Goal: Find contact information: Find contact information

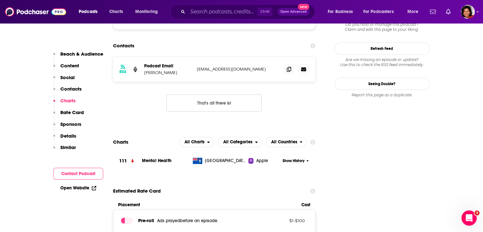
scroll to position [592, 0]
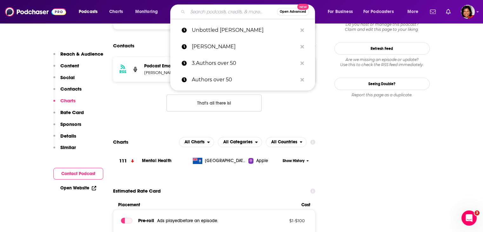
click at [218, 12] on input "Search podcasts, credits, & more..." at bounding box center [232, 12] width 89 height 10
paste input "[PERSON_NAME]"
type input "[PERSON_NAME]"
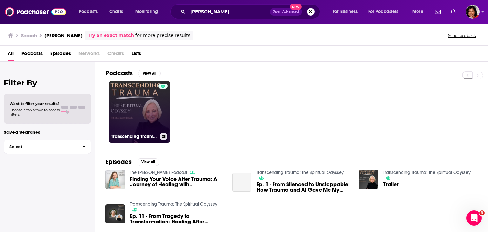
click at [141, 110] on link "Transcending Trauma: The Spiritual Odyssey" at bounding box center [140, 112] width 62 height 62
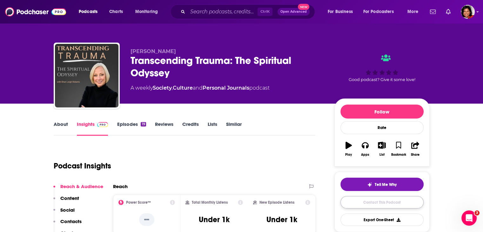
click at [375, 204] on link "Contact This Podcast" at bounding box center [381, 202] width 83 height 12
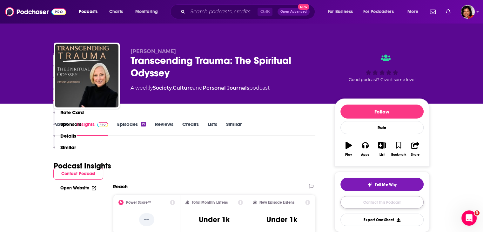
scroll to position [513, 0]
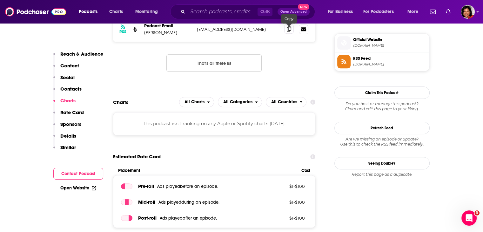
click at [291, 30] on icon at bounding box center [289, 28] width 4 height 5
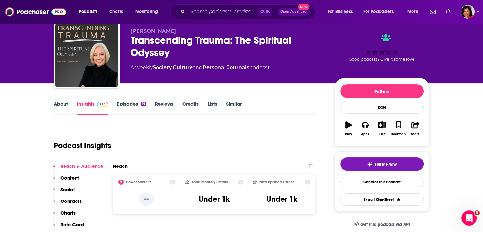
scroll to position [0, 0]
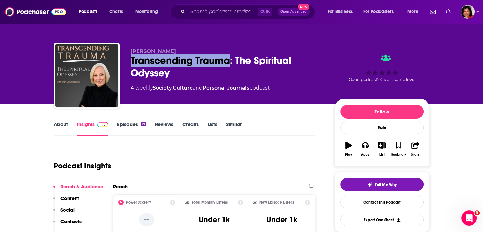
drag, startPoint x: 142, startPoint y: 61, endPoint x: 231, endPoint y: 62, distance: 88.3
click at [231, 62] on div "Shari Leigh Roberts Transcending Trauma: The Spiritual Odyssey A weekly Society…" at bounding box center [242, 77] width 376 height 69
copy h2 "Transcending Trauma"
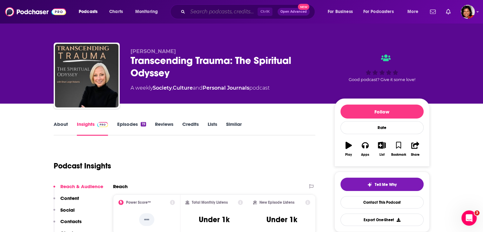
click at [199, 11] on input "Search podcasts, credits, & more..." at bounding box center [223, 12] width 70 height 10
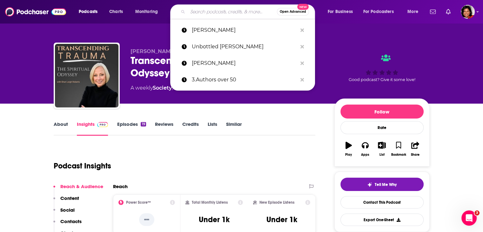
paste input "Through the Glass Recovery"
type input "Through the Glass Recovery"
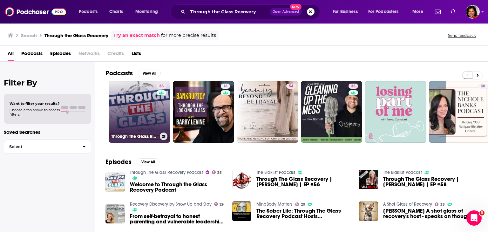
click at [144, 114] on link "35 Through The Glass Recovery Podcast" at bounding box center [140, 112] width 62 height 62
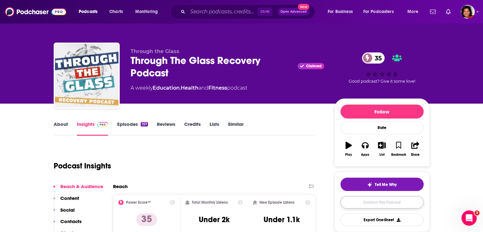
click at [377, 205] on link "Contact This Podcast" at bounding box center [381, 202] width 83 height 12
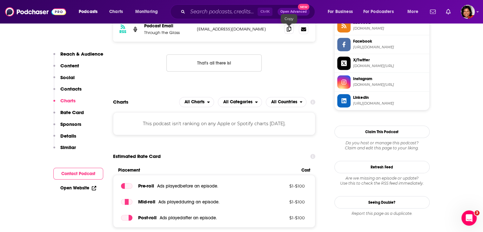
click at [287, 31] on icon at bounding box center [289, 28] width 4 height 5
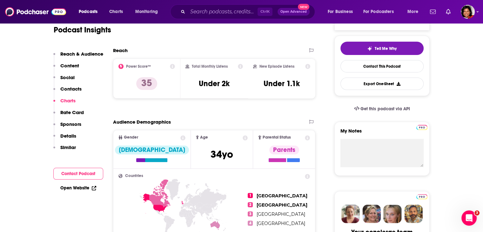
scroll to position [0, 0]
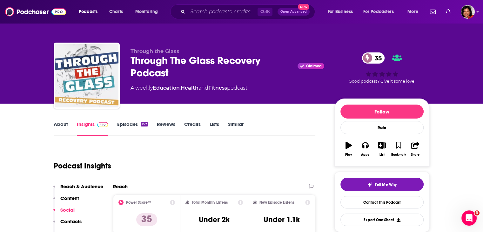
click at [61, 124] on link "About" at bounding box center [61, 128] width 14 height 15
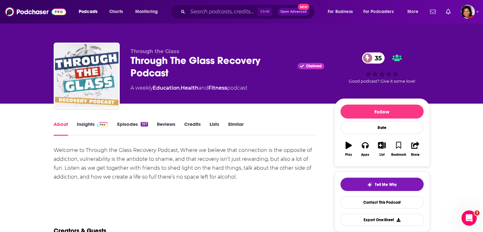
click at [84, 123] on link "Insights" at bounding box center [92, 128] width 31 height 15
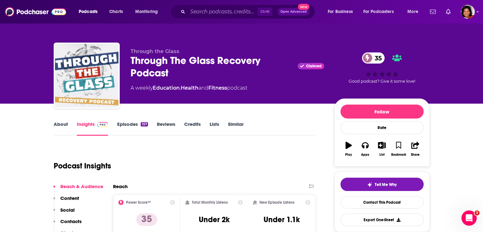
click at [119, 124] on link "Episodes 157" at bounding box center [132, 128] width 31 height 15
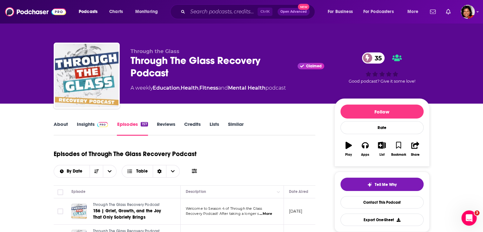
drag, startPoint x: 166, startPoint y: 124, endPoint x: 151, endPoint y: 118, distance: 16.1
click at [166, 124] on link "Reviews" at bounding box center [166, 128] width 18 height 15
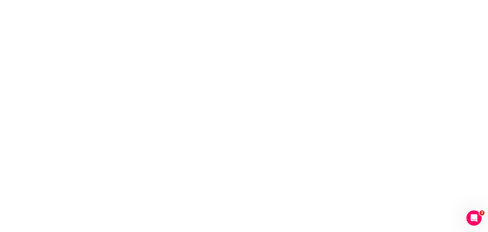
click at [316, 139] on body "Privacy Preference Centre Your Privacy Strictly Necessary Cookies Functional Co…" at bounding box center [244, 116] width 488 height 232
drag, startPoint x: 232, startPoint y: 46, endPoint x: 233, endPoint y: 49, distance: 3.3
click at [233, 49] on body "Privacy Preference Centre Your Privacy Strictly Necessary Cookies Functional Co…" at bounding box center [244, 116] width 488 height 232
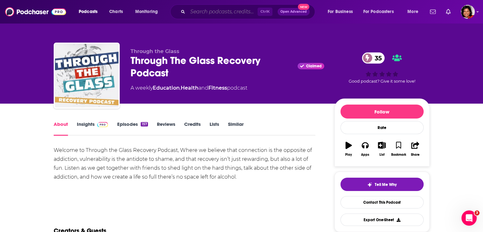
click at [204, 12] on input "Search podcasts, credits, & more..." at bounding box center [223, 12] width 70 height 10
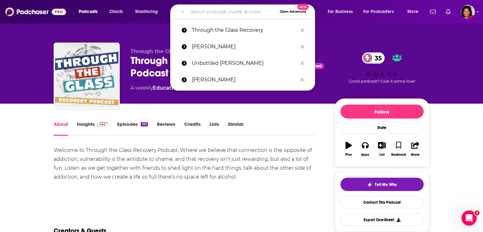
paste input "On Being with [PERSON_NAME]"
type input "On Being with [PERSON_NAME]"
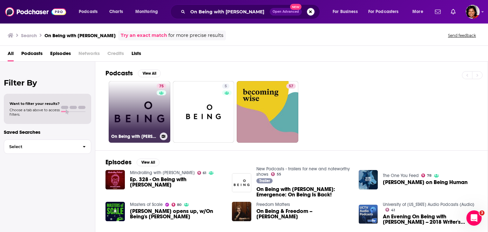
click at [134, 114] on link "75 On Being with [PERSON_NAME]" at bounding box center [140, 112] width 62 height 62
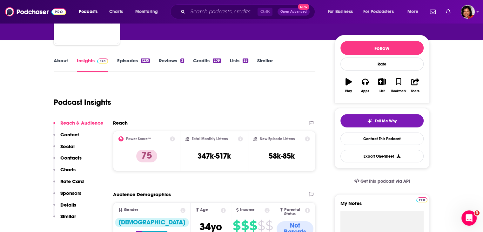
scroll to position [95, 0]
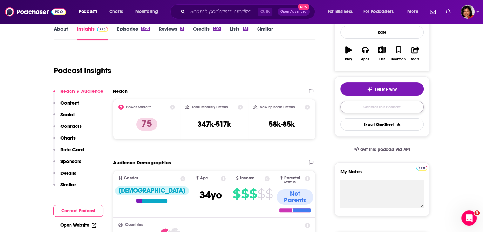
click at [394, 108] on link "Contact This Podcast" at bounding box center [381, 107] width 83 height 12
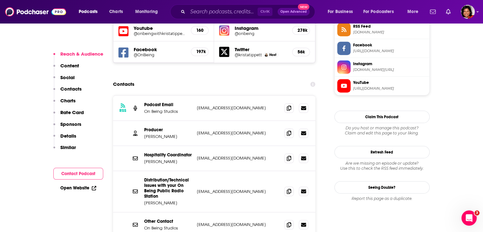
scroll to position [570, 0]
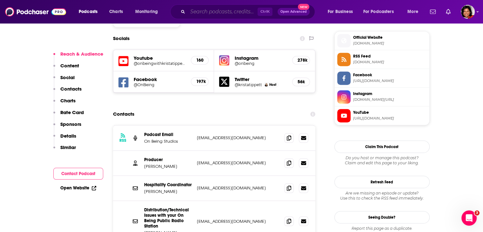
click at [213, 12] on input "Search podcasts, credits, & more..." at bounding box center [223, 12] width 70 height 10
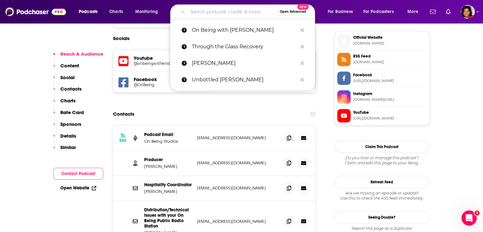
paste input "What We’re Reading"
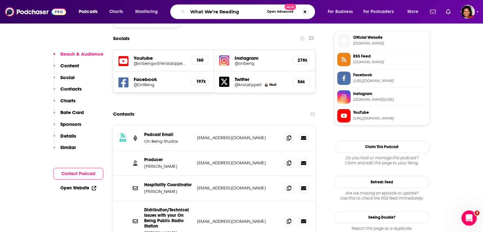
type input "What We’re Reading"
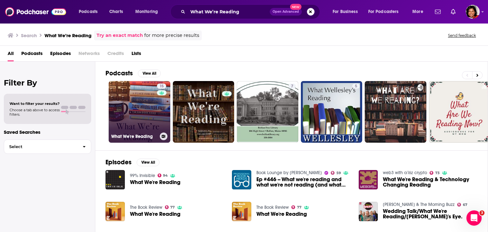
click at [144, 116] on link "15 What We're Reading" at bounding box center [140, 112] width 62 height 62
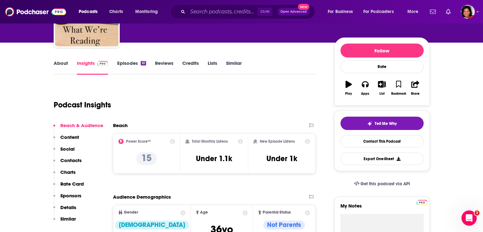
scroll to position [32, 0]
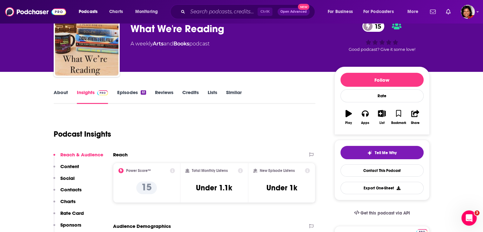
click at [63, 95] on link "About" at bounding box center [61, 96] width 14 height 15
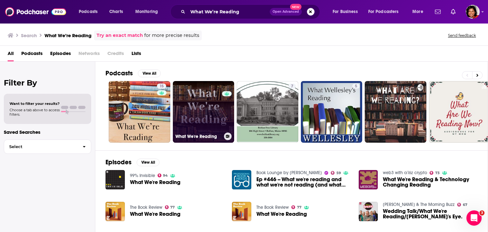
click at [187, 98] on link "0 What We're Reading" at bounding box center [204, 112] width 62 height 62
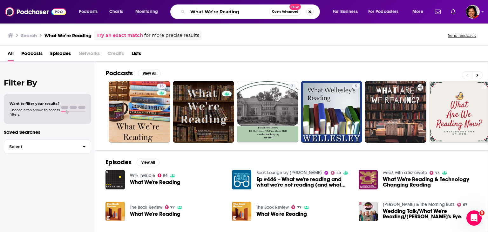
drag, startPoint x: 206, startPoint y: 10, endPoint x: 178, endPoint y: 8, distance: 28.0
click at [178, 8] on div "What We’re Reading Open Advanced New" at bounding box center [245, 11] width 150 height 15
paste input "How to Be a Better Human/[PERSON_NAME]"
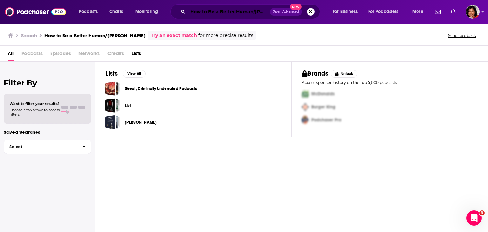
click at [251, 12] on input "How to Be a Better Human/[PERSON_NAME]" at bounding box center [229, 12] width 82 height 10
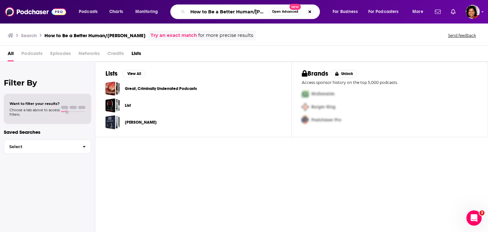
click at [252, 12] on input "How to Be a Better Human/[PERSON_NAME]" at bounding box center [228, 12] width 81 height 10
drag, startPoint x: 254, startPoint y: 12, endPoint x: 164, endPoint y: 10, distance: 89.6
click at [164, 10] on div "Podcasts Charts Monitoring How to Be a Better Human [PERSON_NAME] Open Advanced…" at bounding box center [251, 11] width 355 height 15
type input "[PERSON_NAME]"
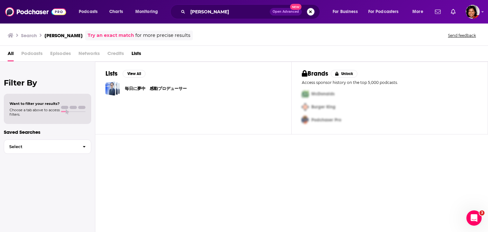
click at [313, 11] on button "Search podcasts, credits, & more..." at bounding box center [311, 12] width 8 height 8
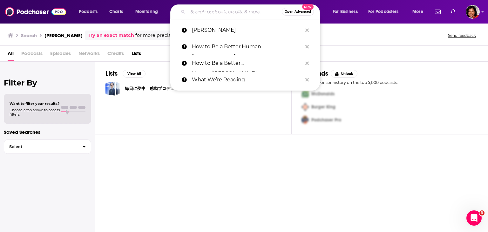
click at [195, 12] on input "Search podcasts, credits, & more..." at bounding box center [235, 12] width 94 height 10
paste input "How to Be a Better Human/[PERSON_NAME]"
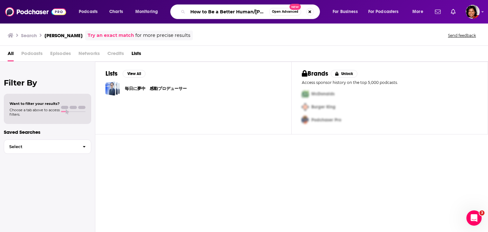
scroll to position [0, 16]
drag, startPoint x: 237, startPoint y: 10, endPoint x: 298, endPoint y: 11, distance: 61.3
click at [298, 11] on div "How to Be a Better Human/[PERSON_NAME] Open Advanced New" at bounding box center [245, 11] width 150 height 15
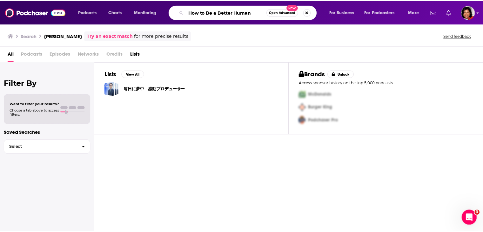
scroll to position [0, 0]
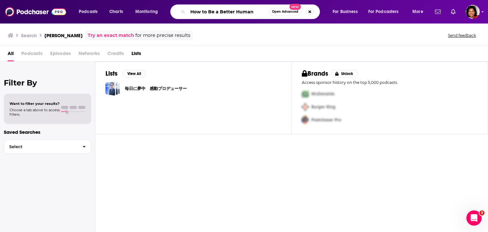
type input "How to Be a Better Human"
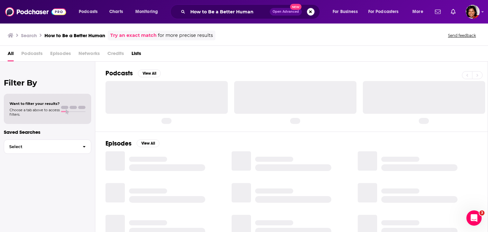
click at [33, 36] on h3 "Search" at bounding box center [29, 35] width 16 height 6
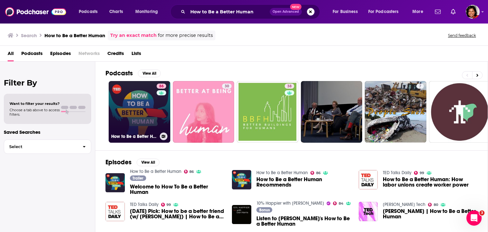
click at [135, 110] on link "86 How to Be a Better Human" at bounding box center [140, 112] width 62 height 62
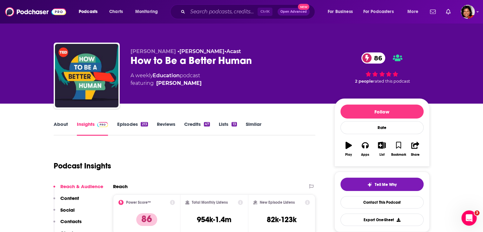
scroll to position [95, 0]
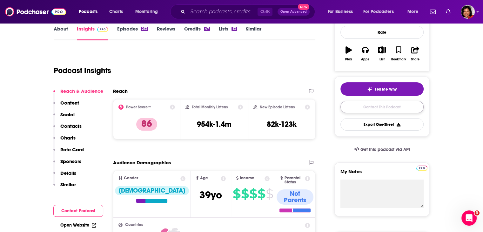
click at [400, 105] on link "Contact This Podcast" at bounding box center [381, 107] width 83 height 12
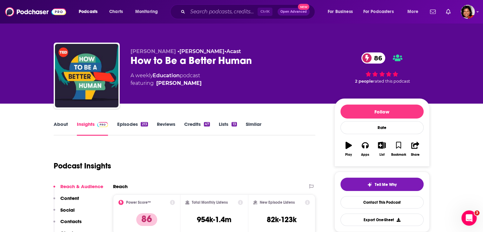
click at [60, 126] on link "About" at bounding box center [61, 128] width 14 height 15
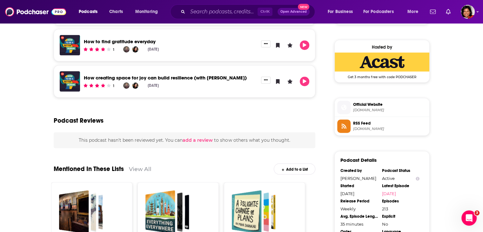
scroll to position [540, 0]
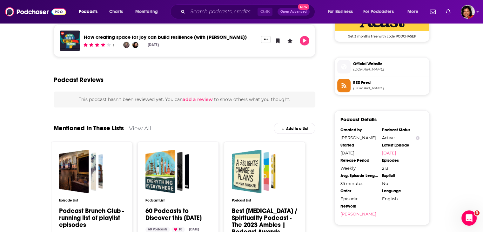
click at [367, 64] on span "Official Website" at bounding box center [390, 64] width 74 height 6
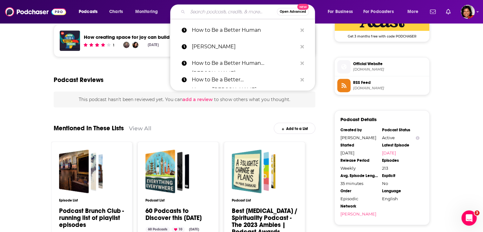
click at [202, 10] on input "Search podcasts, credits, & more..." at bounding box center [232, 12] width 89 height 10
paste input "Lifeology-Life Lessons with a Therapis"
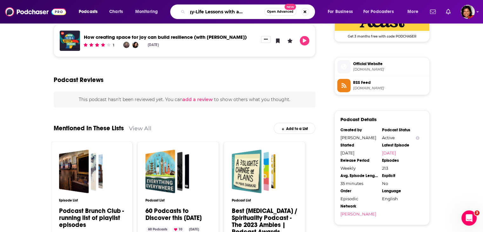
type input "Lifeology-Life Lessons with a Therapist"
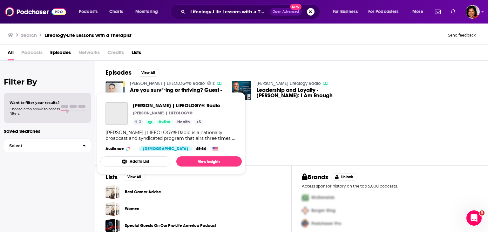
click at [149, 82] on link "[PERSON_NAME] | LIFEOLOGY® Radio" at bounding box center [167, 83] width 75 height 5
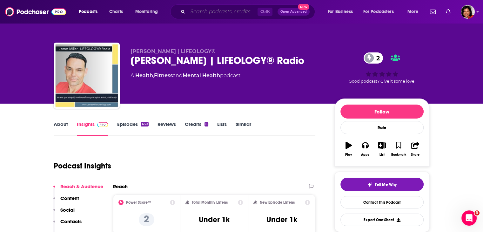
click at [192, 10] on input "Search podcasts, credits, & more..." at bounding box center [223, 12] width 70 height 10
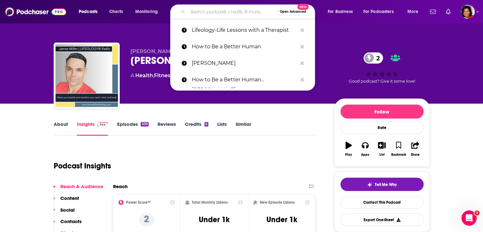
paste input "The Trauma Therapist"
type input "The Trauma Therapist"
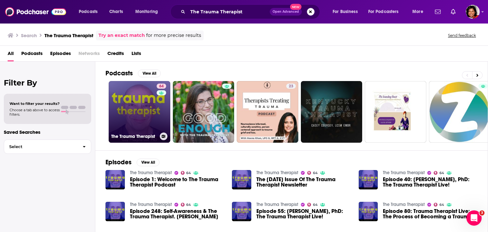
click at [136, 116] on link "64 The Trauma Therapist" at bounding box center [140, 112] width 62 height 62
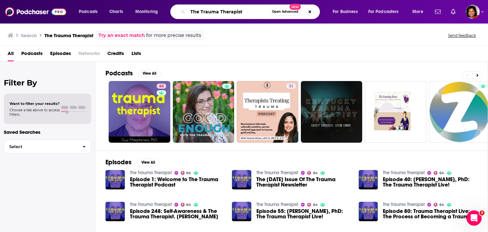
drag, startPoint x: 246, startPoint y: 9, endPoint x: 182, endPoint y: 9, distance: 64.8
click at [182, 9] on div "The Trauma Therapist Open Advanced New" at bounding box center [245, 11] width 150 height 15
paste input "Project"
type input "The Trauma Therapist Project"
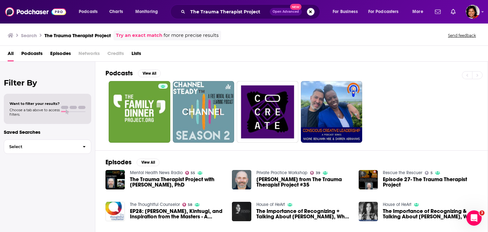
click at [143, 177] on span "The Trauma Therapist Project with [PERSON_NAME], PhD" at bounding box center [177, 182] width 95 height 11
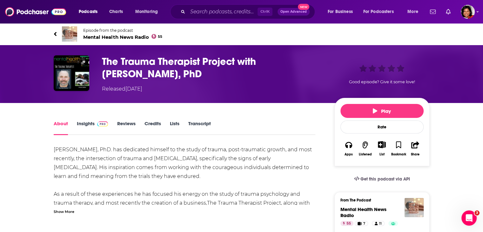
click at [84, 121] on link "Insights" at bounding box center [92, 127] width 31 height 15
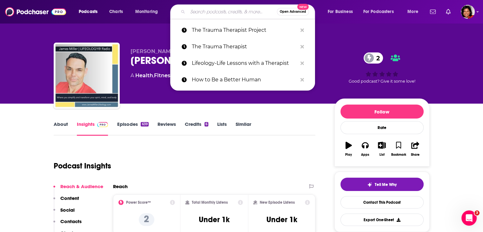
click at [215, 9] on input "Search podcasts, credits, & more..." at bounding box center [232, 12] width 89 height 10
paste input "The Trauma Therapist Project"
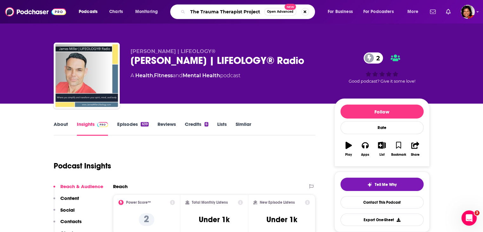
drag, startPoint x: 243, startPoint y: 11, endPoint x: 283, endPoint y: 9, distance: 39.4
click at [283, 9] on div "The Trauma Therapist Project Open Advanced New" at bounding box center [242, 11] width 145 height 15
type input "The Trauma Therapist"
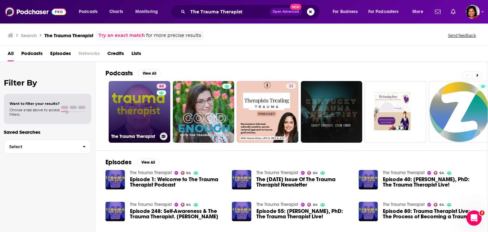
click at [140, 125] on link "64 The Trauma Therapist" at bounding box center [140, 112] width 62 height 62
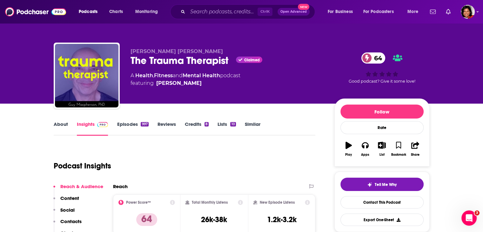
click at [62, 124] on link "About" at bounding box center [61, 128] width 14 height 15
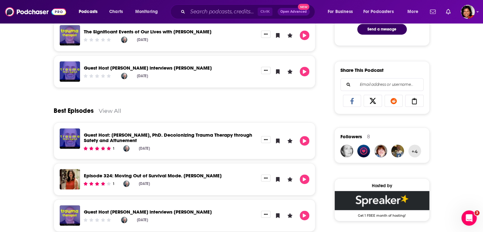
scroll to position [445, 0]
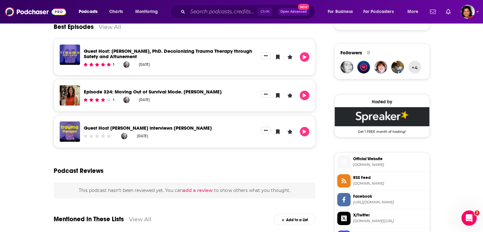
click at [365, 160] on span "Official Website" at bounding box center [390, 159] width 74 height 6
click at [197, 14] on input "Search podcasts, credits, & more..." at bounding box center [223, 12] width 70 height 10
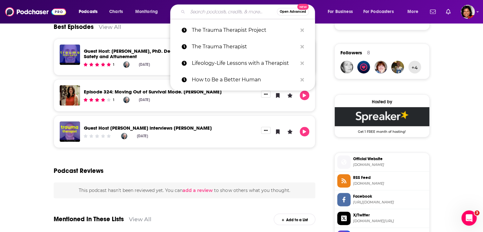
paste input "• Making Space with Hoda"
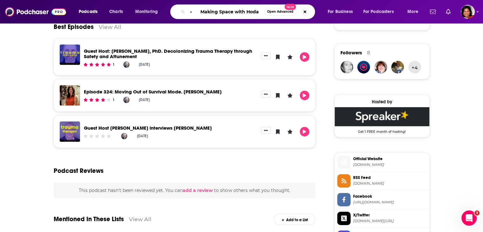
drag, startPoint x: 202, startPoint y: 12, endPoint x: 43, endPoint y: -1, distance: 159.2
type input "Making Space with Hoda"
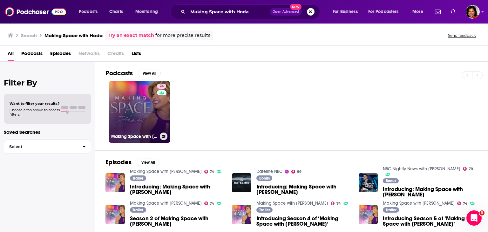
click at [141, 110] on link "74 Making Space with [PERSON_NAME]" at bounding box center [140, 112] width 62 height 62
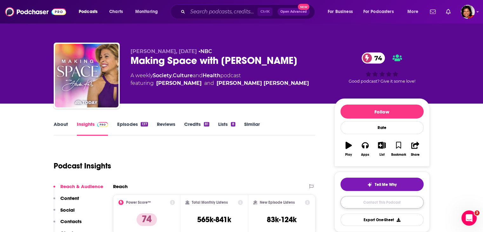
click at [373, 205] on link "Contact This Podcast" at bounding box center [381, 202] width 83 height 12
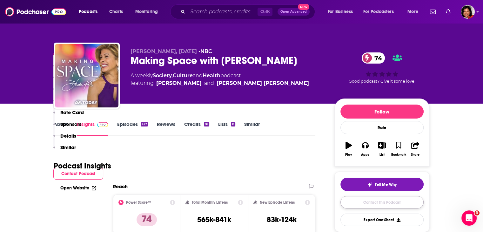
scroll to position [633, 0]
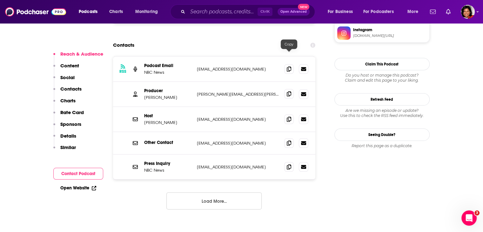
click at [287, 91] on icon at bounding box center [289, 93] width 4 height 5
click at [288, 116] on icon at bounding box center [289, 118] width 4 height 5
click at [135, 175] on div "RSS Podcast Email NBC News [EMAIL_ADDRESS][DOMAIN_NAME] [DOMAIN_NAME][EMAIL_ADD…" at bounding box center [214, 137] width 203 height 163
click at [290, 66] on icon at bounding box center [289, 68] width 4 height 5
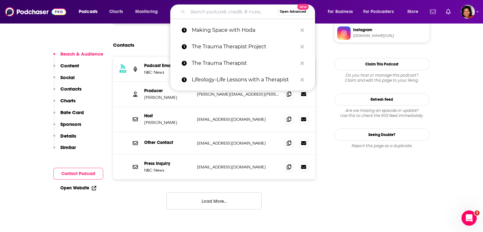
click at [200, 12] on input "Search podcasts, credits, & more..." at bounding box center [232, 12] width 89 height 10
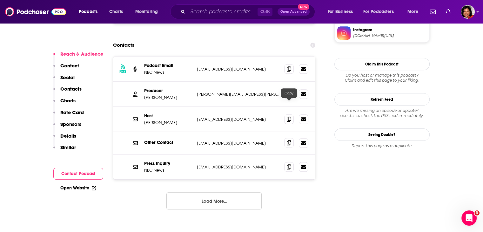
click at [289, 140] on icon at bounding box center [289, 142] width 4 height 5
click at [206, 10] on input "Search podcasts, credits, & more..." at bounding box center [223, 12] width 70 height 10
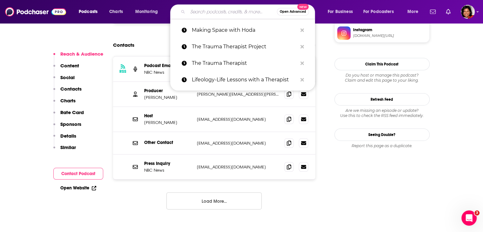
paste input "• Wonders with [PERSON_NAME]"
type input "• Wonders with [PERSON_NAME]"
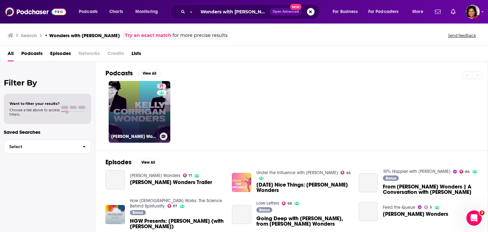
click at [140, 108] on link "71 [PERSON_NAME] Wonders" at bounding box center [140, 112] width 62 height 62
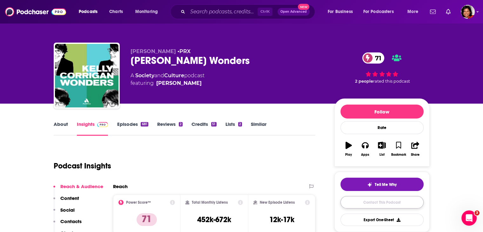
click at [374, 203] on link "Contact This Podcast" at bounding box center [381, 202] width 83 height 12
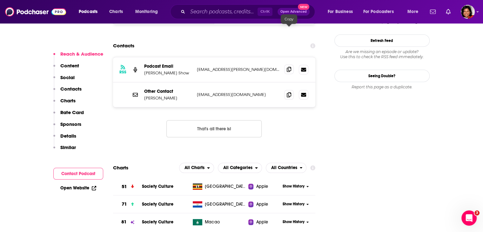
click at [290, 67] on icon at bounding box center [289, 69] width 4 height 5
click at [290, 92] on icon at bounding box center [289, 94] width 4 height 5
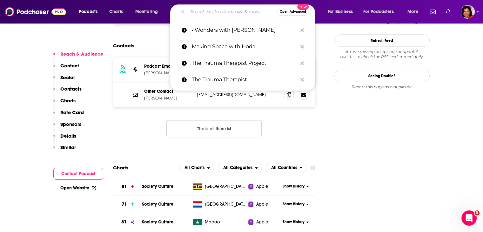
click at [211, 14] on input "Search podcasts, credits, & more..." at bounding box center [232, 12] width 89 height 10
paste input "• For the Love with [PERSON_NAME]"
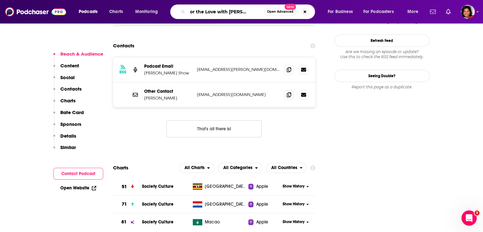
click at [199, 13] on input "• For the Love with [PERSON_NAME]" at bounding box center [226, 12] width 77 height 10
drag, startPoint x: 200, startPoint y: 12, endPoint x: 148, endPoint y: 6, distance: 52.7
click at [149, 6] on div "Podcasts Charts Monitoring • For the Love with [PERSON_NAME] Open Advanced New …" at bounding box center [249, 11] width 350 height 15
type input "For the Love with [PERSON_NAME]"
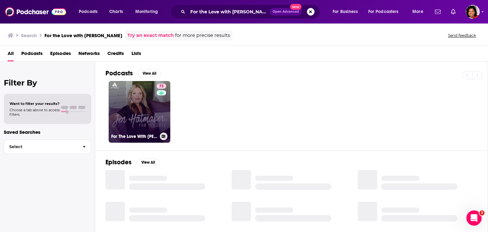
click at [145, 107] on link "73 For The Love With [PERSON_NAME] Podcast" at bounding box center [140, 112] width 62 height 62
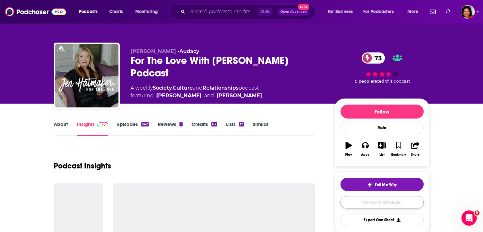
click at [390, 202] on link "Contact This Podcast" at bounding box center [381, 202] width 83 height 12
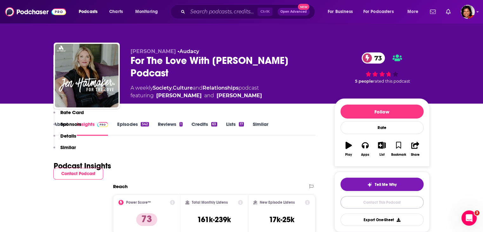
scroll to position [647, 0]
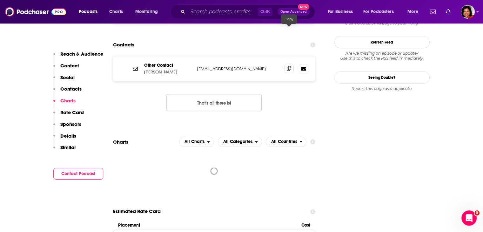
click at [290, 66] on icon at bounding box center [289, 68] width 4 height 5
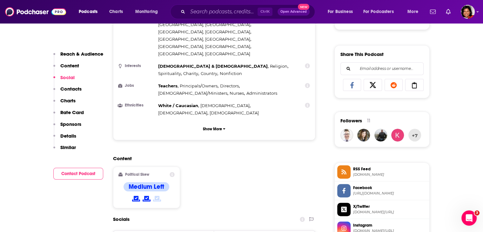
scroll to position [345, 0]
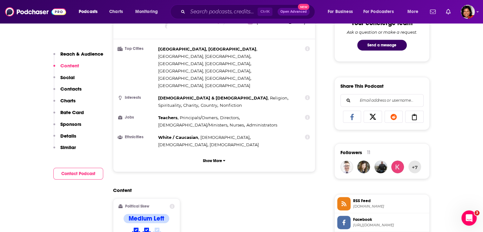
drag, startPoint x: 206, startPoint y: 5, endPoint x: 201, endPoint y: 11, distance: 7.9
click at [206, 6] on div "Ctrl K Open Advanced New" at bounding box center [242, 11] width 145 height 15
click at [201, 13] on input "Search podcasts, credits, & more..." at bounding box center [223, 12] width 70 height 10
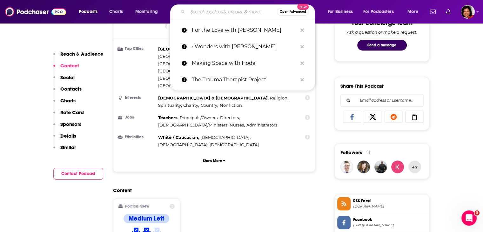
paste input "REST: Recovering from Spiritual Trauma"
type input "REST: Recovering from Spiritual Trauma"
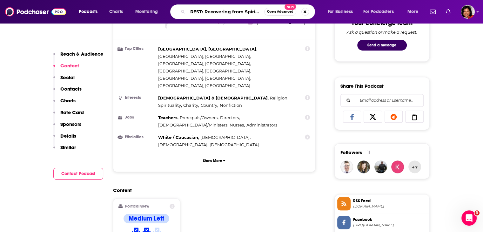
scroll to position [0, 22]
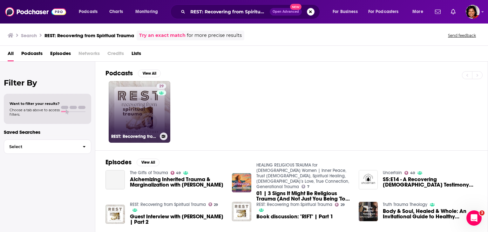
click at [138, 122] on link "29 REST: Recovering from Spiritual Trauma" at bounding box center [140, 112] width 62 height 62
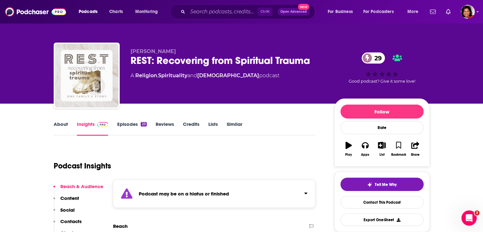
click at [95, 84] on img "REST: Recovering from Spiritual Trauma" at bounding box center [87, 76] width 64 height 64
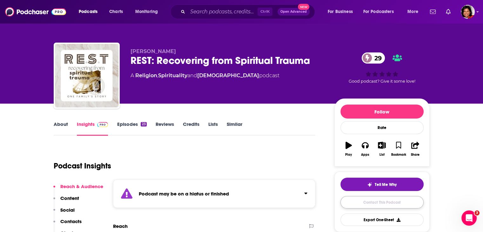
click at [379, 202] on link "Contact This Podcast" at bounding box center [381, 202] width 83 height 12
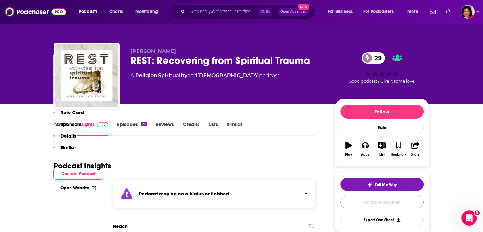
scroll to position [554, 0]
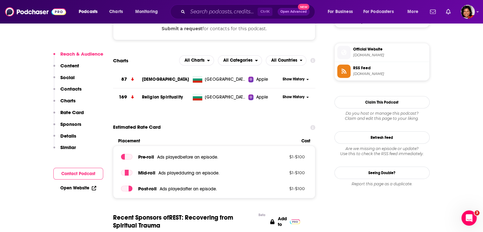
click at [375, 49] on span "Official Website" at bounding box center [390, 49] width 74 height 6
click at [211, 17] on div "Ctrl K Open Advanced New" at bounding box center [242, 11] width 145 height 15
click at [208, 12] on input "Search podcasts, credits, & more..." at bounding box center [223, 12] width 70 height 10
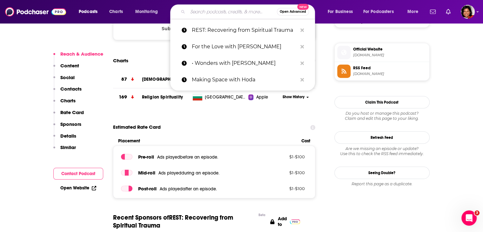
paste input "repitch w alcohol angle?"
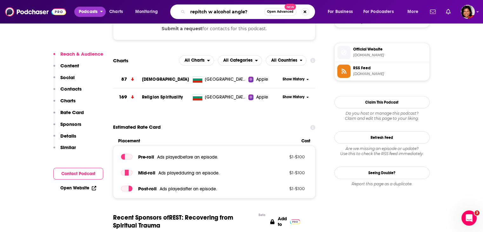
drag, startPoint x: 140, startPoint y: 11, endPoint x: 39, endPoint y: 9, distance: 100.7
click at [46, 10] on div "Podcasts Charts Monitoring repitch w alcohol angle? Open Advanced New For Busin…" at bounding box center [241, 11] width 483 height 23
type input "supporting sobriety"
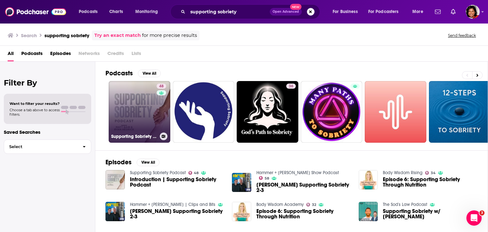
click at [131, 117] on link "48 Supporting Sobriety Podcast" at bounding box center [140, 112] width 62 height 62
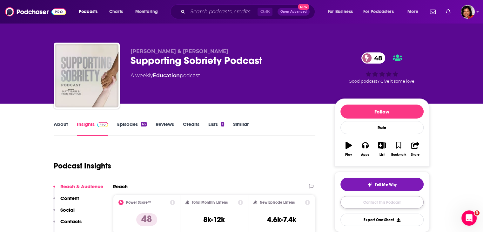
click at [387, 202] on link "Contact This Podcast" at bounding box center [381, 202] width 83 height 12
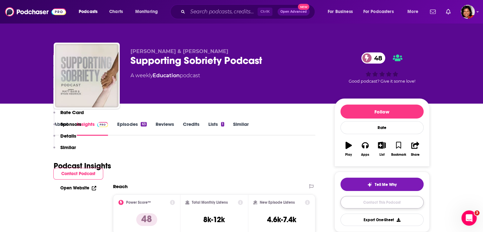
scroll to position [584, 0]
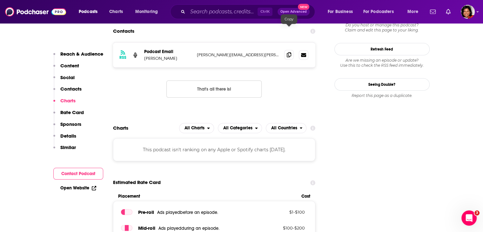
click at [290, 52] on icon at bounding box center [289, 54] width 4 height 5
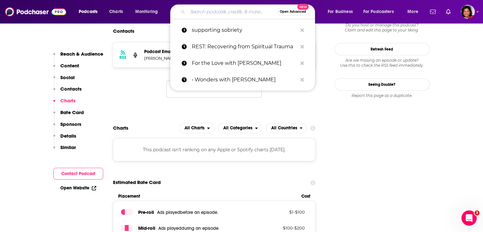
click at [211, 15] on input "Search podcasts, credits, & more..." at bounding box center [232, 12] width 89 height 10
paste input "Meditative Story"
type input "Meditative Story"
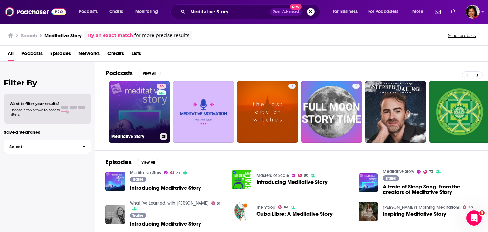
click at [150, 110] on link "73 Meditative Story" at bounding box center [140, 112] width 62 height 62
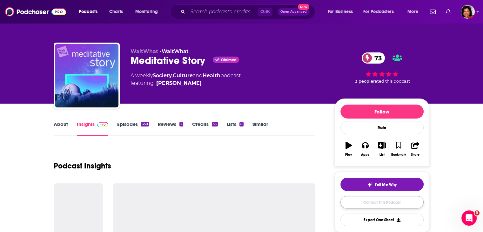
click at [375, 202] on link "Contact This Podcast" at bounding box center [381, 202] width 83 height 12
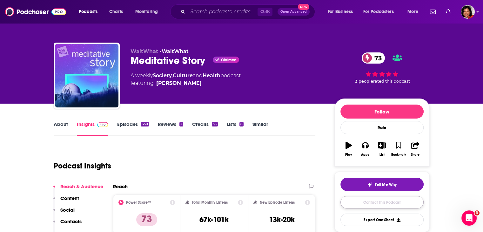
scroll to position [655, 0]
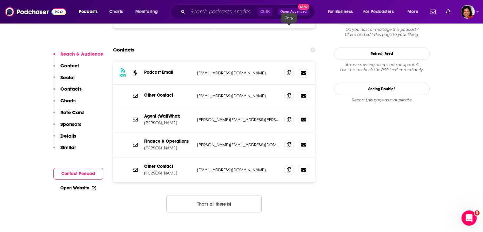
click at [291, 70] on icon at bounding box center [289, 72] width 4 height 5
click at [288, 93] on icon at bounding box center [289, 95] width 4 height 5
click at [289, 117] on icon at bounding box center [289, 119] width 4 height 5
drag, startPoint x: 290, startPoint y: 125, endPoint x: 331, endPoint y: 191, distance: 77.2
click at [291, 167] on icon at bounding box center [289, 169] width 4 height 5
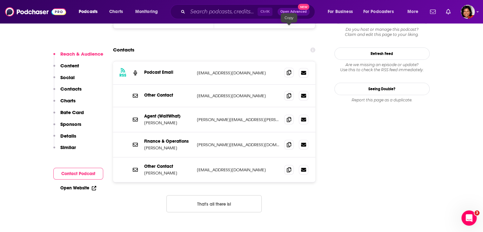
click at [289, 70] on icon at bounding box center [289, 72] width 4 height 5
click at [288, 93] on icon at bounding box center [289, 95] width 4 height 5
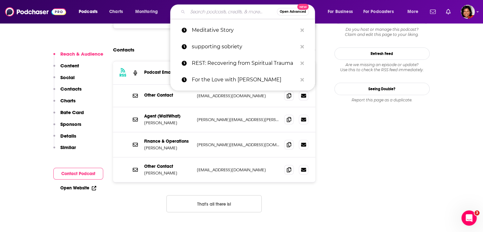
click at [196, 13] on input "Search podcasts, credits, & more..." at bounding box center [232, 12] width 89 height 10
paste input "• On Being with [PERSON_NAME]"
type input "• On Being with [PERSON_NAME]"
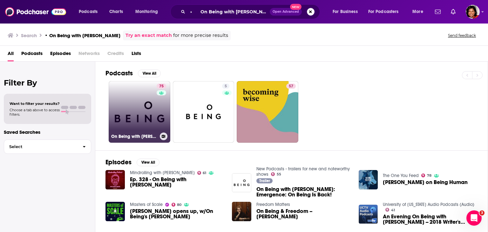
click at [146, 110] on link "75 On Being with [PERSON_NAME]" at bounding box center [140, 112] width 62 height 62
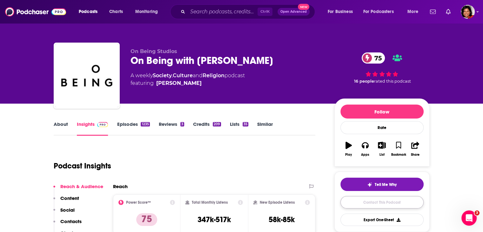
click at [377, 203] on link "Contact This Podcast" at bounding box center [381, 202] width 83 height 12
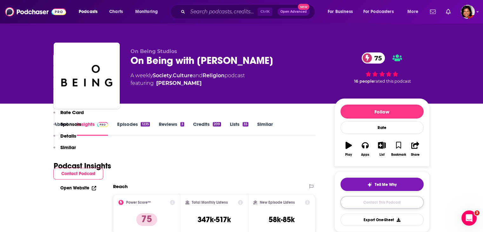
scroll to position [633, 0]
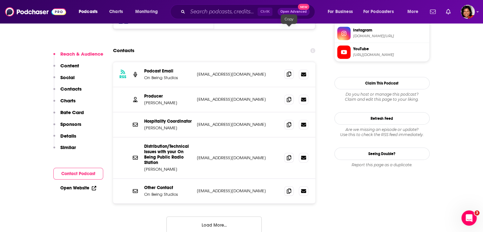
click at [287, 71] on icon at bounding box center [289, 73] width 4 height 5
click at [291, 94] on span at bounding box center [289, 99] width 10 height 10
click at [290, 71] on icon at bounding box center [289, 73] width 4 height 5
click at [289, 122] on icon at bounding box center [289, 124] width 4 height 5
click at [290, 188] on icon at bounding box center [289, 190] width 4 height 5
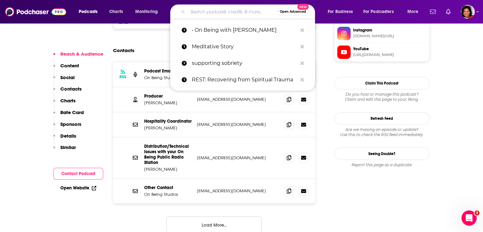
click at [189, 11] on input "Search podcasts, credits, & more..." at bounding box center [232, 12] width 89 height 10
paste input "State of Mind with [PERSON_NAME]"
type input "State of Mind with [PERSON_NAME]"
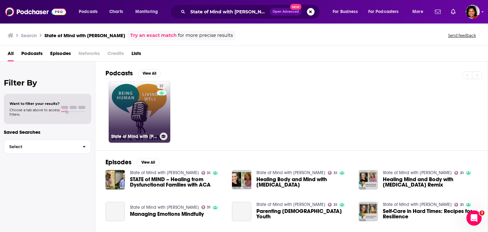
click at [154, 119] on link "31 State of Mind with [PERSON_NAME]" at bounding box center [140, 112] width 62 height 62
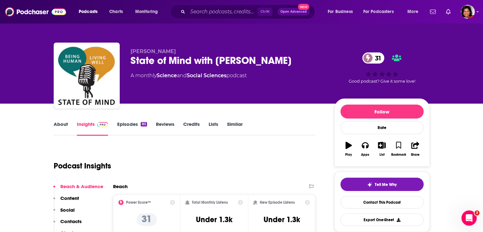
click at [59, 121] on div "About Insights Episodes 85 Reviews Credits Lists Similar" at bounding box center [185, 128] width 262 height 16
click at [58, 124] on link "About" at bounding box center [61, 128] width 14 height 15
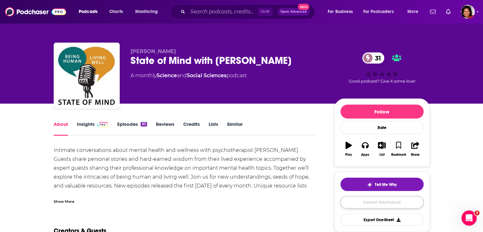
click at [377, 202] on link "Contact This Podcast" at bounding box center [381, 202] width 83 height 12
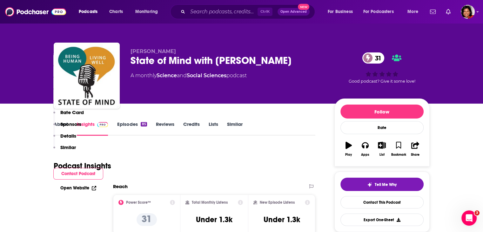
scroll to position [612, 0]
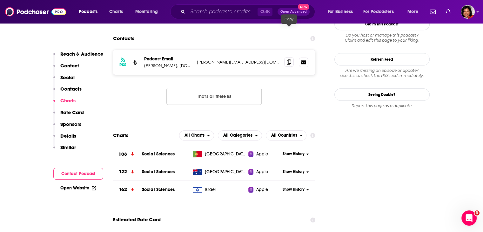
click at [291, 59] on icon at bounding box center [289, 61] width 4 height 5
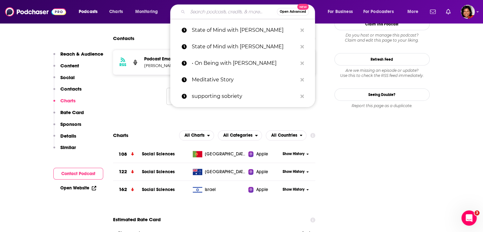
click at [213, 12] on input "Search podcasts, credits, & more..." at bounding box center [232, 12] width 89 height 10
paste input "Moment of Truth with [PERSON_NAME]"
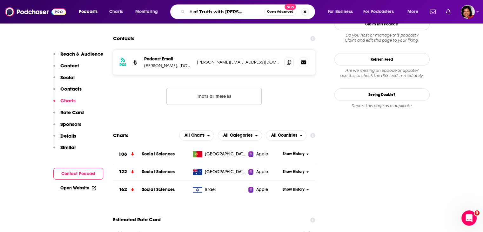
type input "Moment of Truth with [PERSON_NAME]"
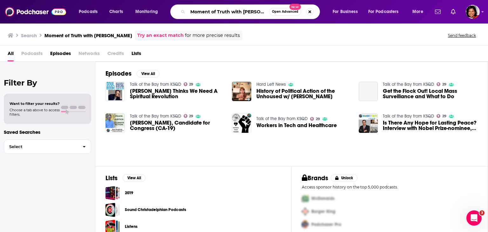
click at [204, 11] on input "Moment of Truth with [PERSON_NAME]" at bounding box center [228, 12] width 81 height 10
type input "Moment of Truth"
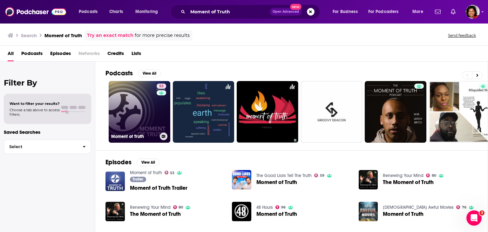
click at [151, 109] on link "53 Moment of Truth" at bounding box center [140, 112] width 62 height 62
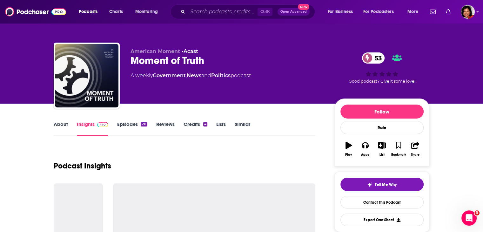
click at [64, 124] on link "About" at bounding box center [61, 128] width 14 height 15
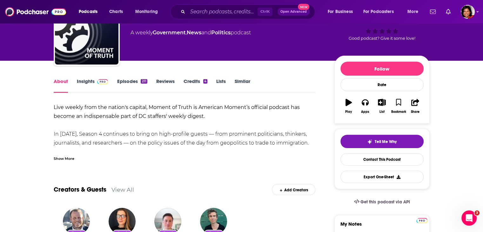
scroll to position [95, 0]
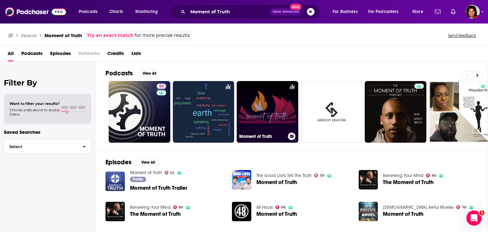
click at [277, 117] on link "Moment of Truth" at bounding box center [268, 112] width 62 height 62
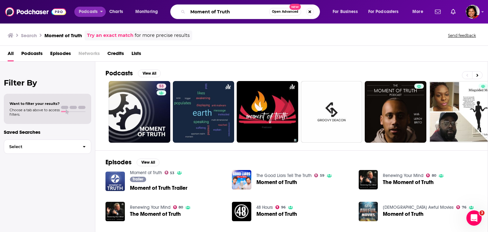
drag, startPoint x: 242, startPoint y: 8, endPoint x: 91, endPoint y: 8, distance: 150.5
click at [91, 8] on div "Podcasts Charts Monitoring Moment of Truth Open Advanced New For Business For P…" at bounding box center [251, 11] width 355 height 15
paste input "with [PERSON_NAME]"
drag, startPoint x: 227, startPoint y: 12, endPoint x: 70, endPoint y: 7, distance: 157.3
click at [73, 7] on div "Podcasts Charts Monitoring Moment of Truth with [PERSON_NAME] Open Advanced New…" at bounding box center [249, 11] width 360 height 15
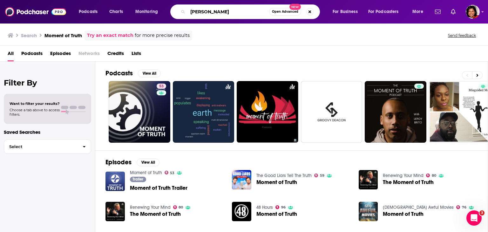
type input "[PERSON_NAME]"
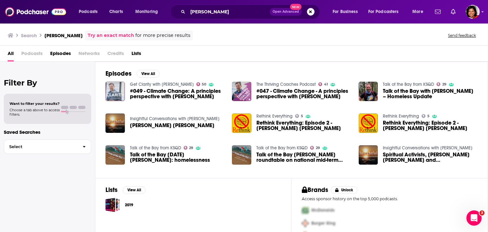
click at [119, 93] on img "#049 - Climate Change: A principles perspective with Ami Chen - Mills" at bounding box center [114, 91] width 19 height 19
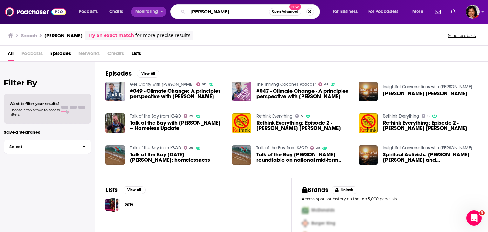
drag, startPoint x: 232, startPoint y: 12, endPoint x: 160, endPoint y: 7, distance: 72.0
click at [160, 7] on div "Podcasts Charts Monitoring [PERSON_NAME] Open Advanced New For Business For Pod…" at bounding box center [251, 11] width 355 height 15
paste input "The Babblery ("
type input "The Babblery"
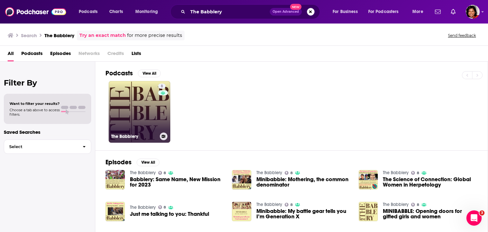
click at [139, 94] on link "8 The Babblery" at bounding box center [140, 112] width 62 height 62
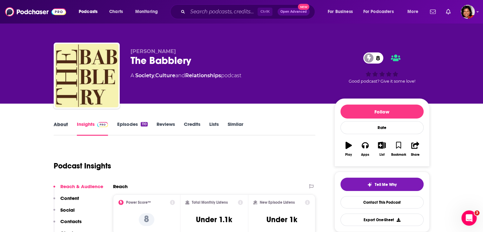
click at [68, 124] on div "About" at bounding box center [65, 128] width 23 height 15
click at [61, 124] on link "About" at bounding box center [61, 128] width 14 height 15
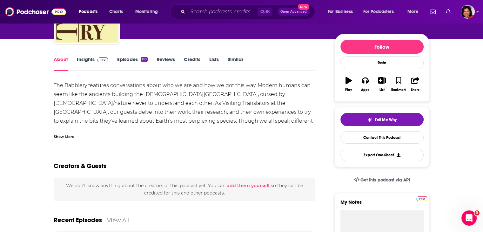
scroll to position [32, 0]
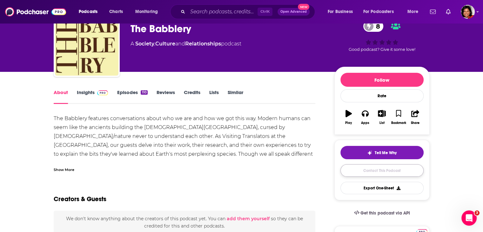
click at [393, 171] on link "Contact This Podcast" at bounding box center [381, 170] width 83 height 12
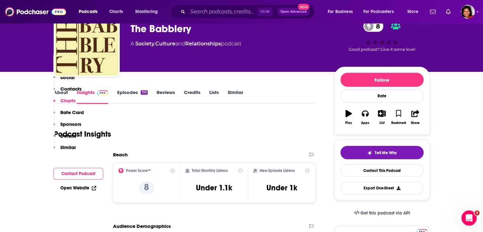
scroll to position [549, 0]
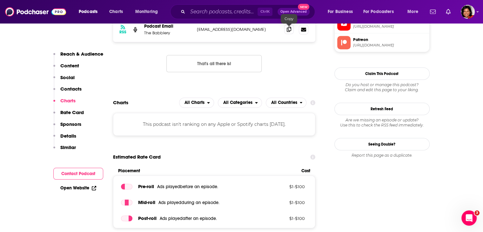
click at [292, 30] on span at bounding box center [289, 29] width 10 height 10
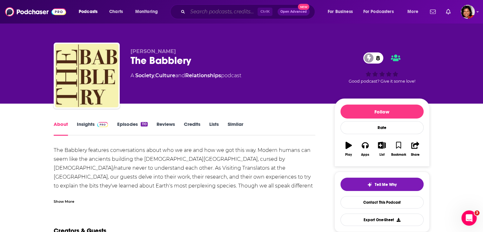
click at [208, 12] on input "Search podcasts, credits, & more..." at bounding box center [223, 12] width 70 height 10
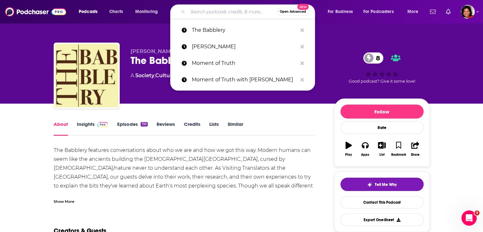
paste input "Trauma Therapist [PERSON_NAME]"
type input "Trauma Therapist [PERSON_NAME]"
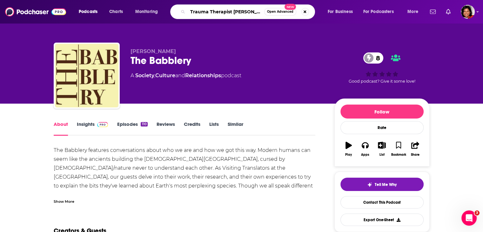
scroll to position [0, 11]
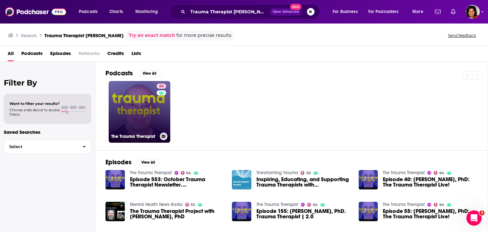
click at [145, 118] on link "64 The Trauma Therapist" at bounding box center [140, 112] width 62 height 62
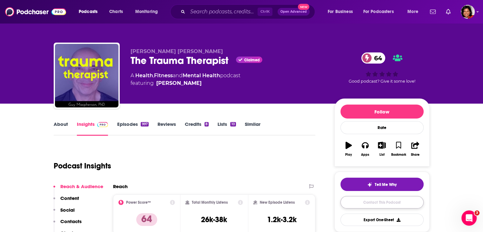
click at [380, 203] on link "Contact This Podcast" at bounding box center [381, 202] width 83 height 12
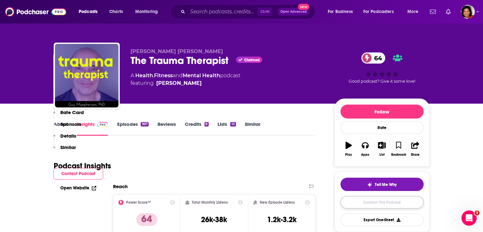
scroll to position [655, 0]
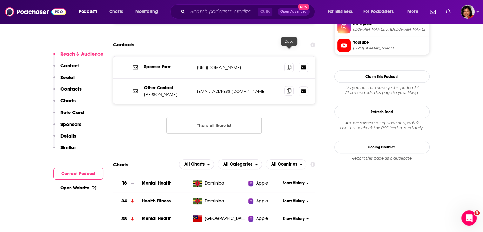
click at [288, 88] on icon at bounding box center [289, 90] width 4 height 5
click at [216, 65] on p "[URL][DOMAIN_NAME]" at bounding box center [238, 67] width 83 height 5
click at [288, 64] on icon at bounding box center [289, 66] width 4 height 5
click at [209, 14] on input "Search podcasts, credits, & more..." at bounding box center [223, 12] width 70 height 10
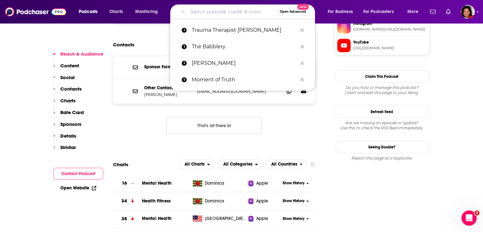
paste input "The Mental Illness Happy Hour [PERSON_NAME]"
type input "The Mental Illness Happy Hour [PERSON_NAME]"
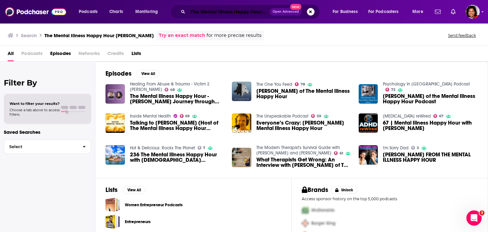
click at [242, 14] on input "The Mental Illness Happy Hour [PERSON_NAME]" at bounding box center [229, 12] width 82 height 10
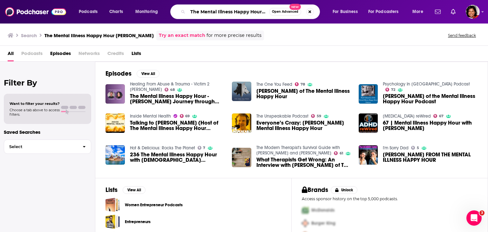
click at [240, 12] on input "The Mental Illness Happy Hour [PERSON_NAME]" at bounding box center [228, 12] width 81 height 10
drag, startPoint x: 263, startPoint y: 12, endPoint x: 281, endPoint y: 12, distance: 18.4
click at [281, 12] on div "The Mental Illness Happy Hour [PERSON_NAME] Open Advanced New" at bounding box center [245, 11] width 150 height 15
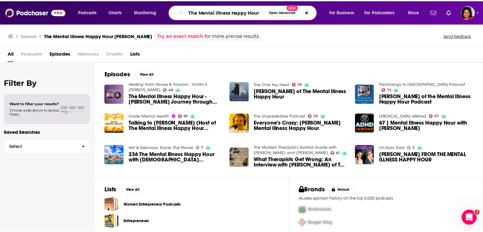
scroll to position [0, 0]
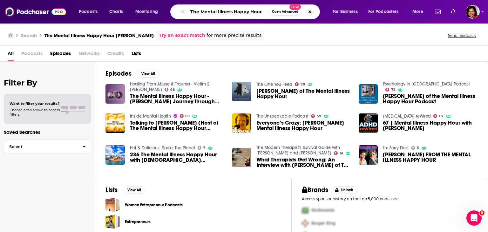
type input "The Mental Illness Happy Hour"
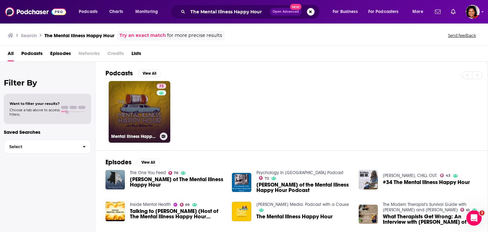
click at [139, 106] on link "73 Mental Illness Happy Hour" at bounding box center [140, 112] width 62 height 62
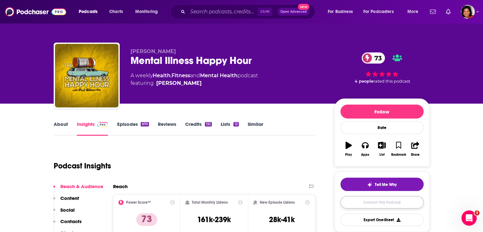
click at [375, 202] on link "Contact This Podcast" at bounding box center [381, 202] width 83 height 12
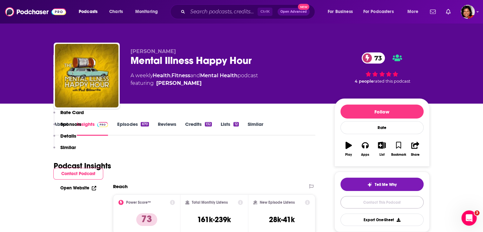
scroll to position [626, 0]
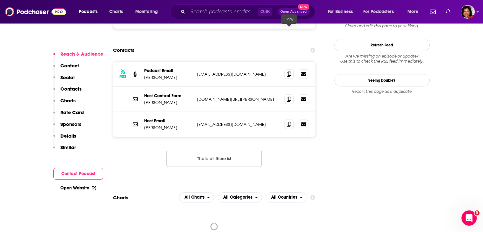
drag, startPoint x: 291, startPoint y: 30, endPoint x: 300, endPoint y: 193, distance: 163.4
click at [291, 69] on span at bounding box center [289, 74] width 10 height 10
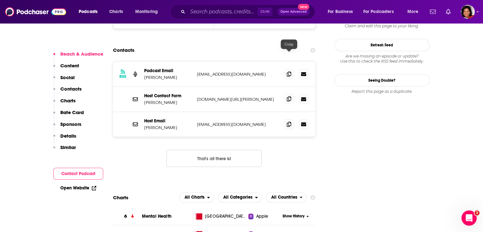
drag, startPoint x: 290, startPoint y: 53, endPoint x: 290, endPoint y: 57, distance: 4.1
click at [290, 96] on icon at bounding box center [289, 98] width 4 height 5
drag, startPoint x: 290, startPoint y: 83, endPoint x: 310, endPoint y: 126, distance: 48.0
click at [290, 119] on span at bounding box center [289, 124] width 10 height 10
click at [210, 13] on input "Search podcasts, credits, & more..." at bounding box center [223, 12] width 70 height 10
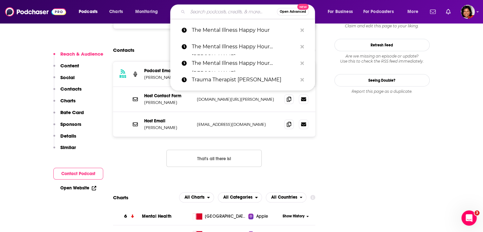
paste input "Therapist Uncensored [PERSON_NAME]"
type input "Therapist Uncensored [PERSON_NAME]"
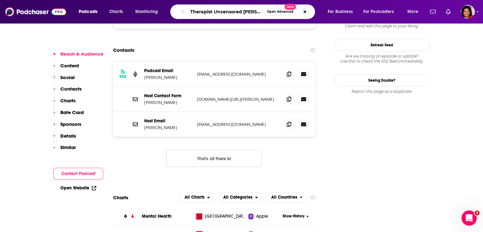
scroll to position [0, 10]
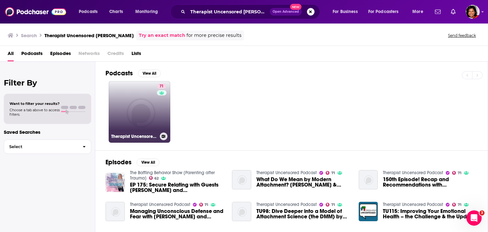
click at [148, 113] on link "71 Therapist Uncensored Podcast" at bounding box center [140, 112] width 62 height 62
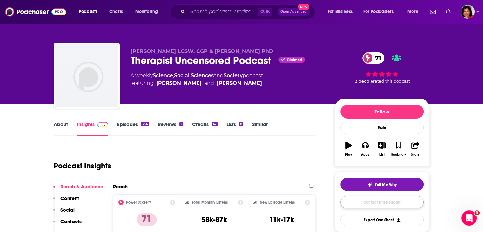
click at [378, 205] on link "Contact This Podcast" at bounding box center [381, 202] width 83 height 12
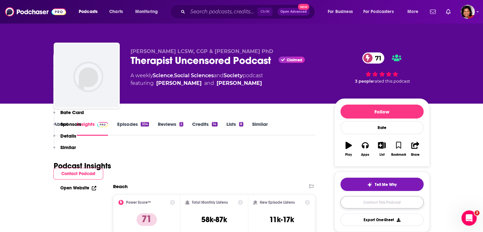
scroll to position [654, 0]
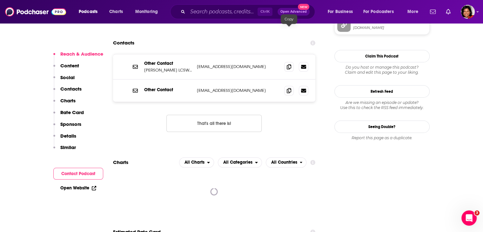
drag, startPoint x: 287, startPoint y: 31, endPoint x: 295, endPoint y: 56, distance: 26.3
click at [287, 64] on icon at bounding box center [289, 66] width 4 height 5
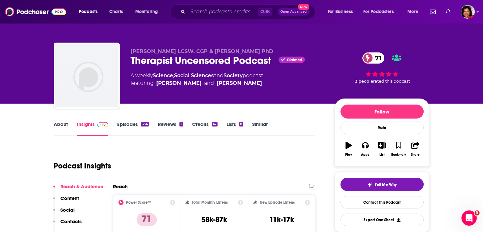
click at [64, 124] on link "About" at bounding box center [61, 128] width 14 height 15
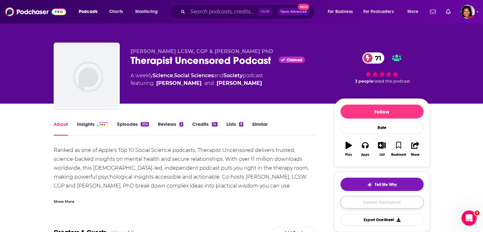
click at [370, 202] on link "Contact This Podcast" at bounding box center [381, 202] width 83 height 12
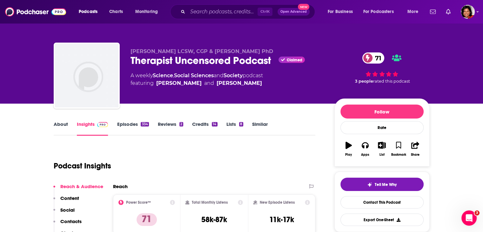
scroll to position [654, 0]
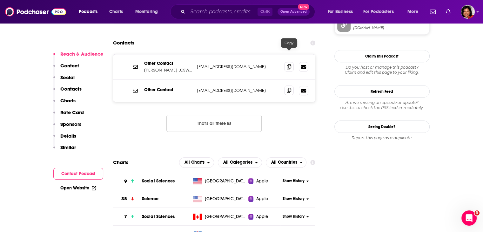
drag, startPoint x: 288, startPoint y: 53, endPoint x: 338, endPoint y: 217, distance: 171.8
click at [288, 88] on icon at bounding box center [289, 90] width 4 height 5
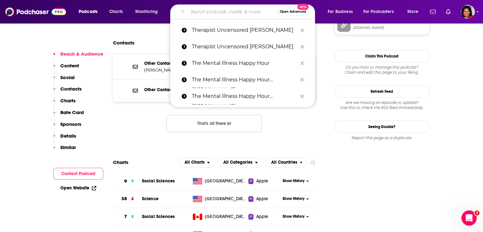
click at [205, 10] on input "Search podcasts, credits, & more..." at bounding box center [232, 12] width 89 height 10
paste input "[PERSON_NAME]"
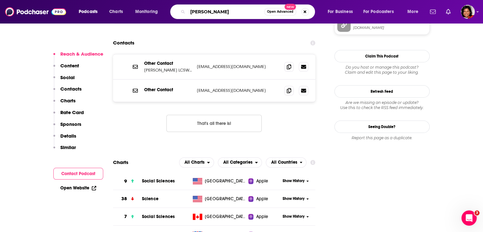
type input "[PERSON_NAME]"
